Goal: Information Seeking & Learning: Learn about a topic

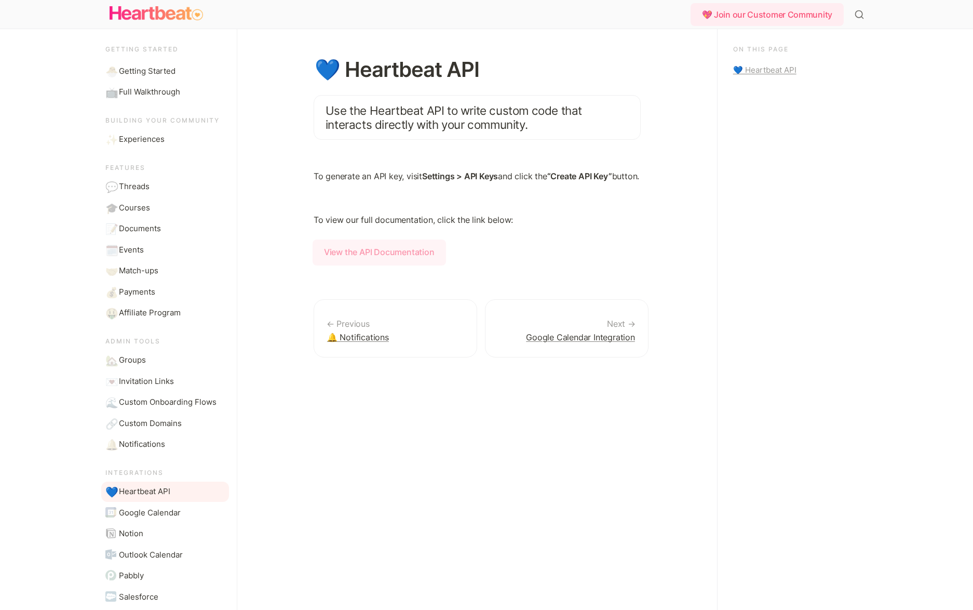
click at [405, 260] on strong "View the API Documentation" at bounding box center [380, 252] width 134 height 26
click at [141, 202] on span "Courses" at bounding box center [134, 208] width 31 height 12
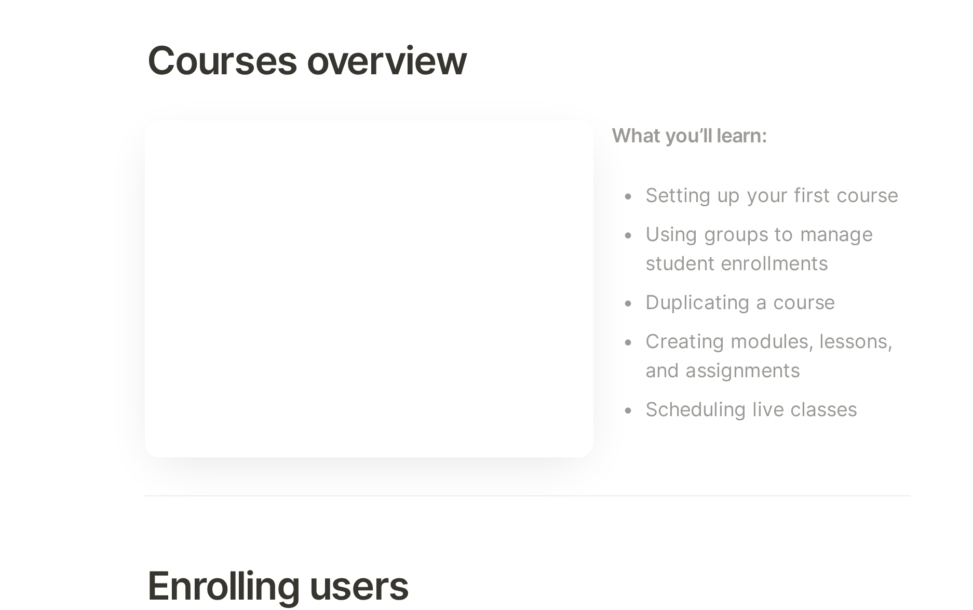
click at [528, 165] on h2 "Courses overview" at bounding box center [477, 168] width 327 height 28
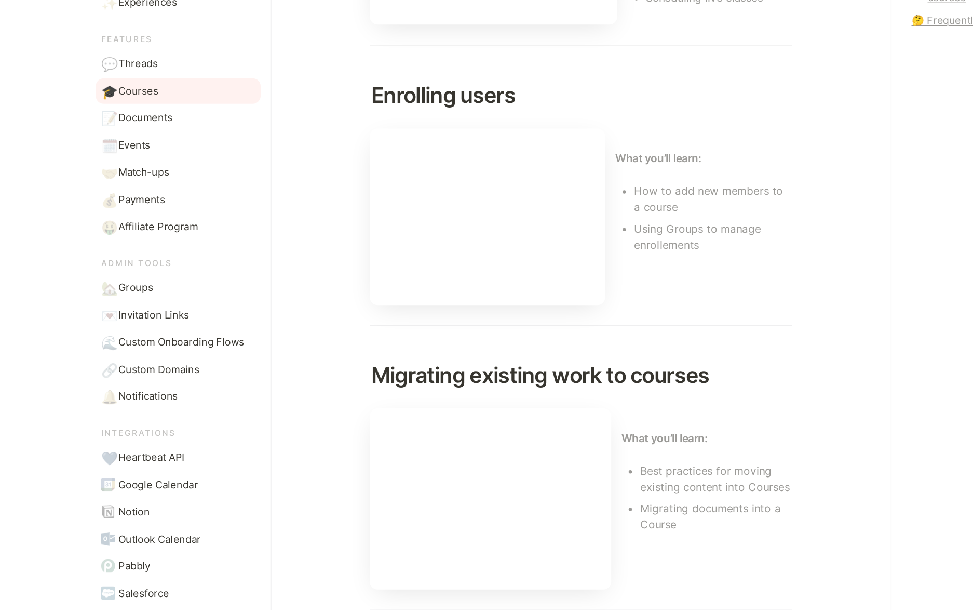
scroll to position [180, 0]
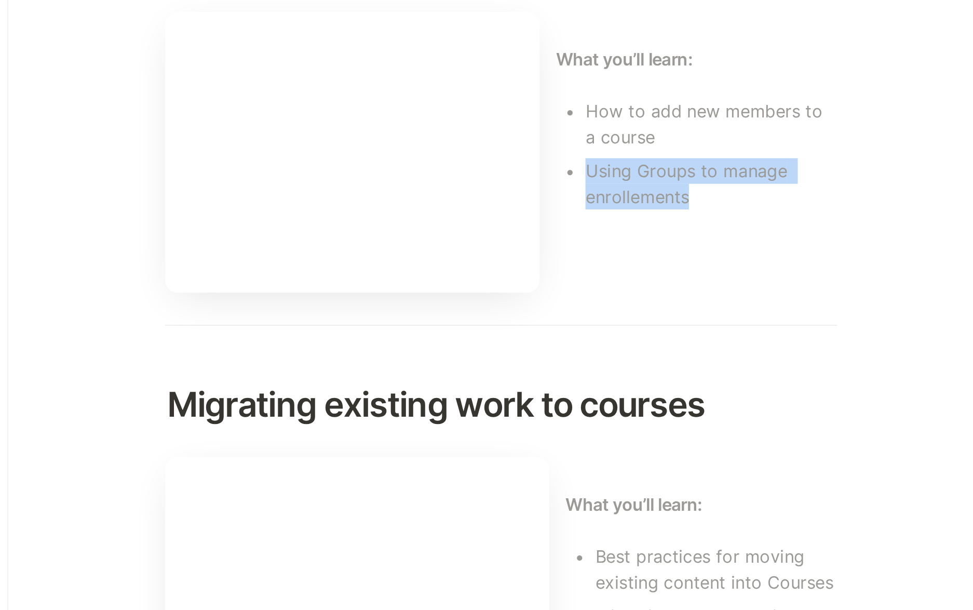
drag, startPoint x: 519, startPoint y: 316, endPoint x: 591, endPoint y: 327, distance: 72.5
click at [591, 327] on li "Using Groups to manage enrollements" at bounding box center [579, 322] width 123 height 28
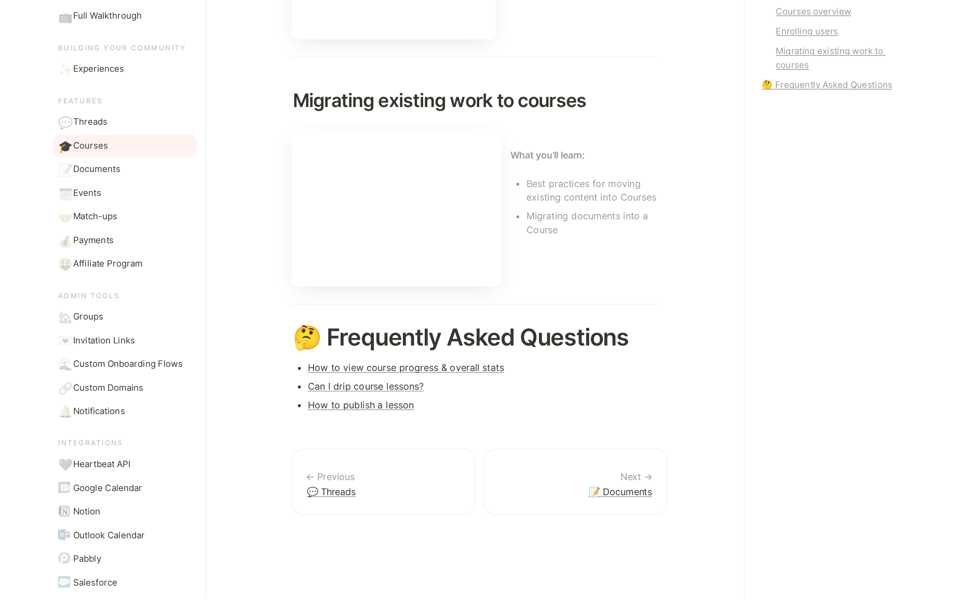
scroll to position [458, 0]
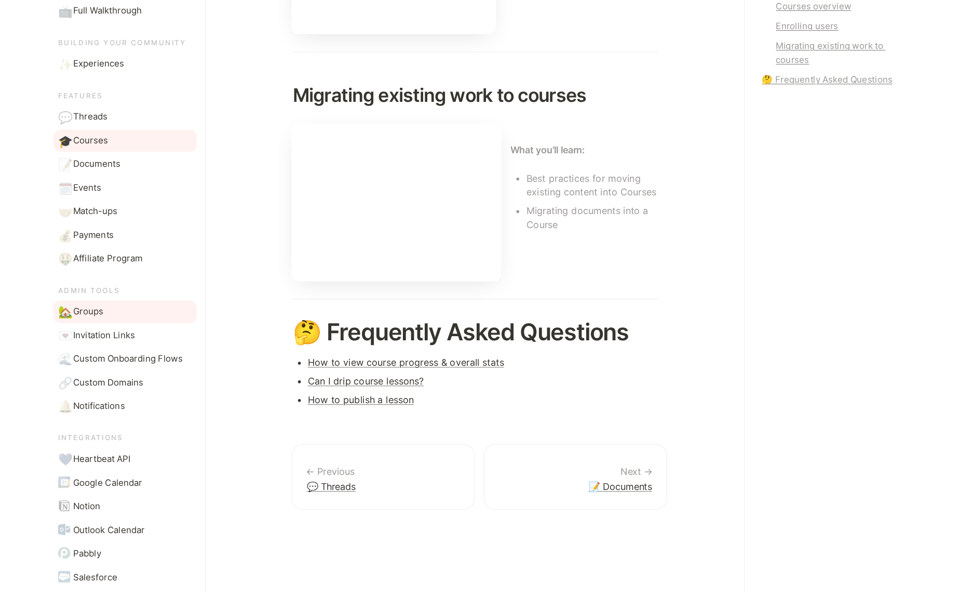
click at [175, 350] on link "🏡 Groups" at bounding box center [165, 344] width 128 height 20
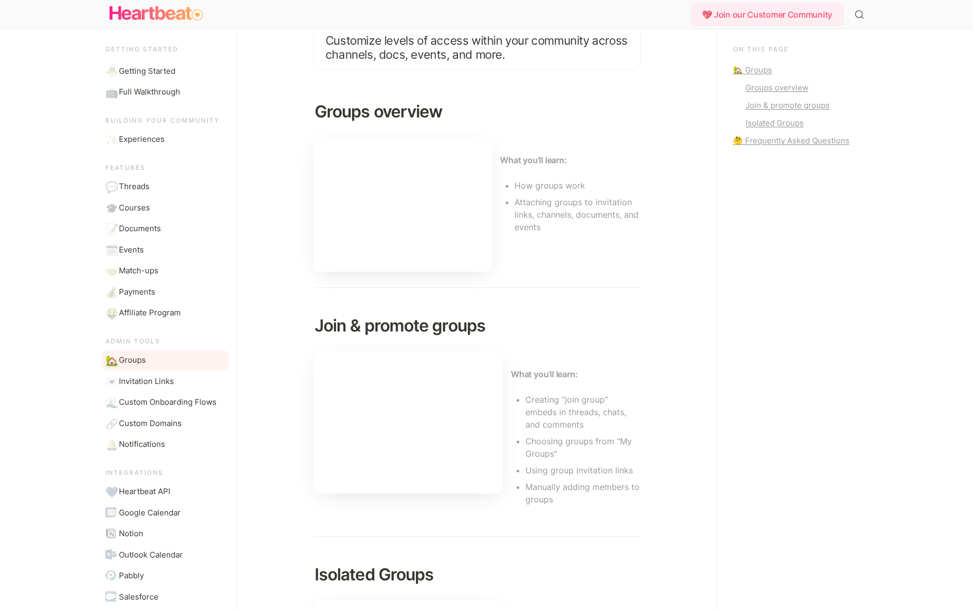
scroll to position [69, 0]
